Goal: Task Accomplishment & Management: Use online tool/utility

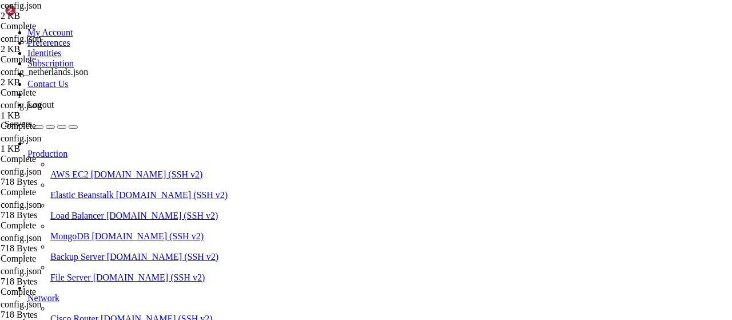
scroll to position [232, 0]
drag, startPoint x: 84, startPoint y: 37, endPoint x: 62, endPoint y: 37, distance: 21.7
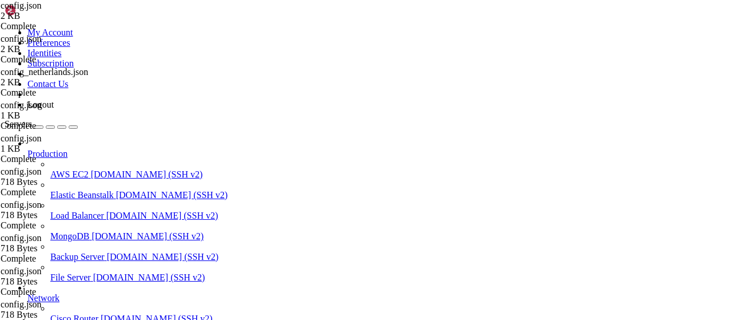
type input "/root/vpn-manager"
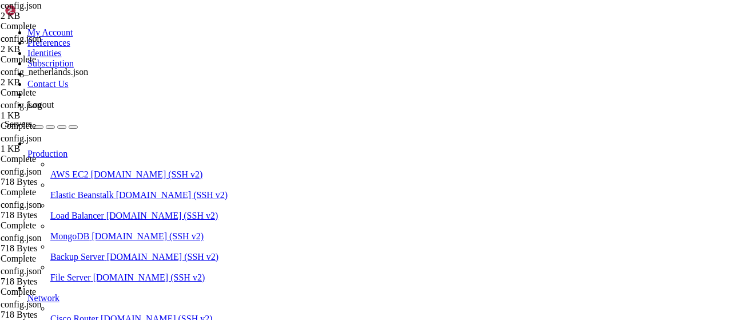
scroll to position [103, 0]
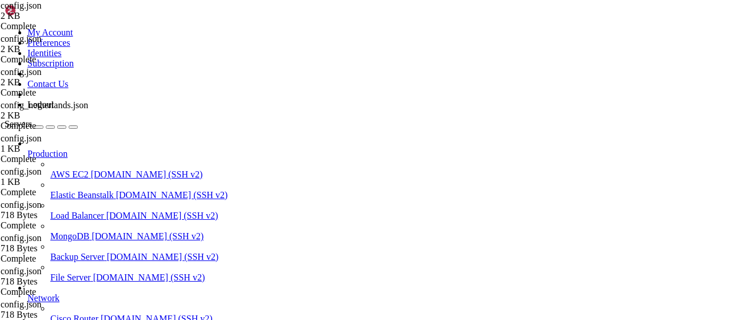
drag, startPoint x: 419, startPoint y: 150, endPoint x: 169, endPoint y: 142, distance: 250.2
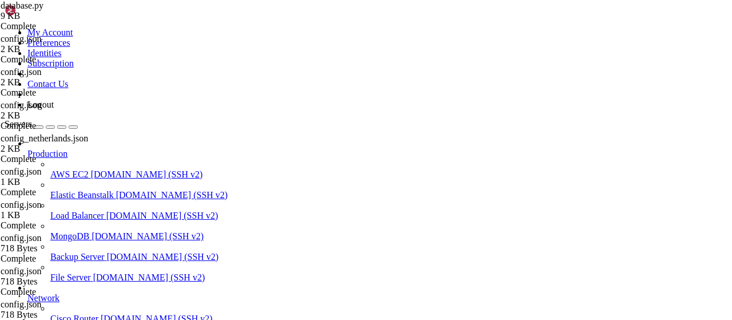
type textarea "("germany", "Germany", "[TECHNICAL_ID]", 443, 200), ("[GEOGRAPHIC_DATA]", "Neth…"
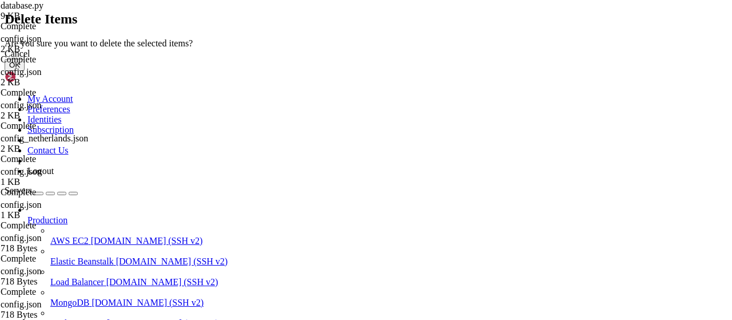
click at [25, 71] on button "OK" at bounding box center [15, 65] width 20 height 12
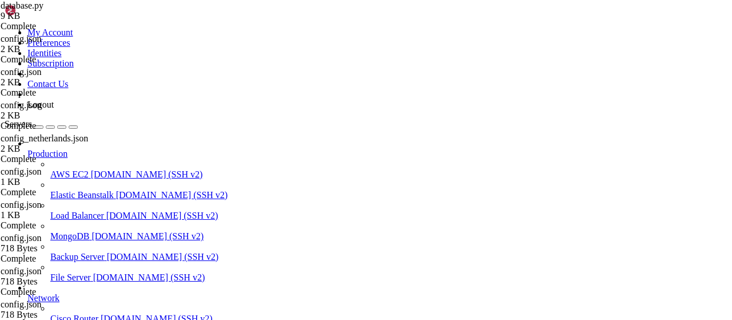
scroll to position [60, 0]
type textarea "] }"
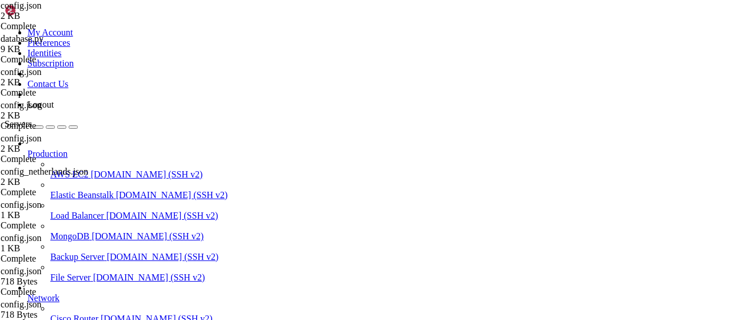
scroll to position [3377, 0]
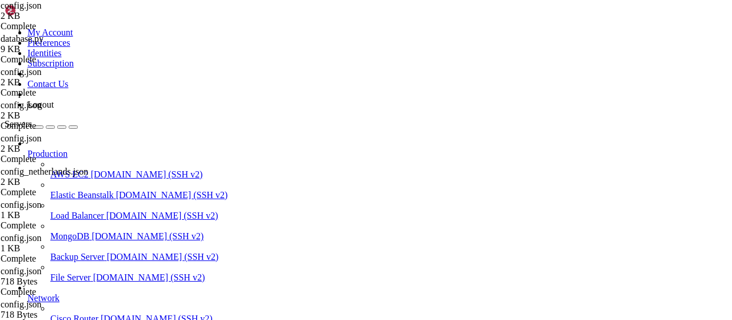
scroll to position [60, 0]
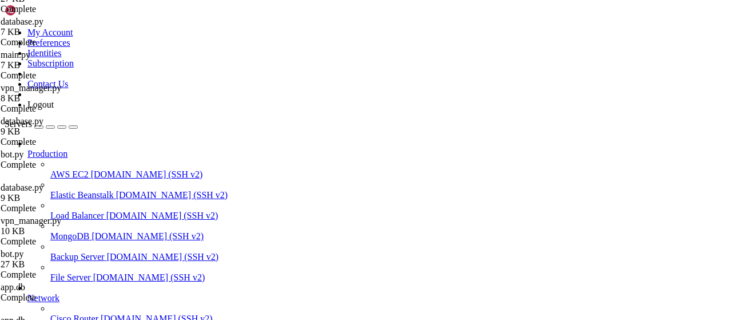
scroll to position [1012, 0]
